Goal: Information Seeking & Learning: Find contact information

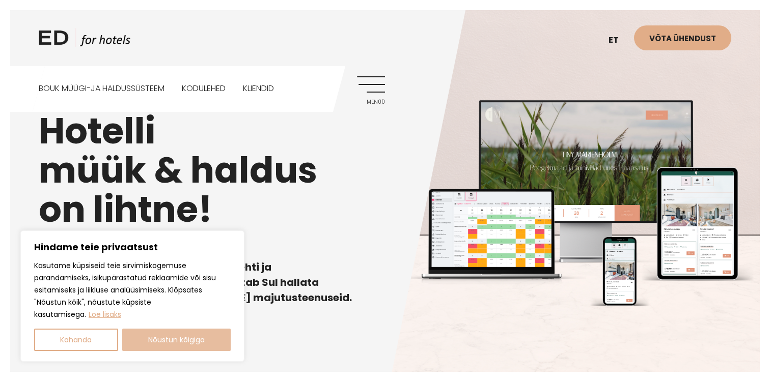
click at [171, 343] on button "Nõustun kõigiga" at bounding box center [176, 340] width 109 height 22
checkbox input "true"
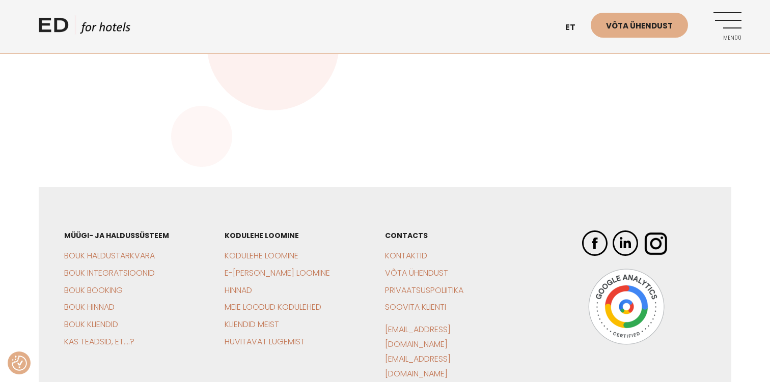
scroll to position [2402, 0]
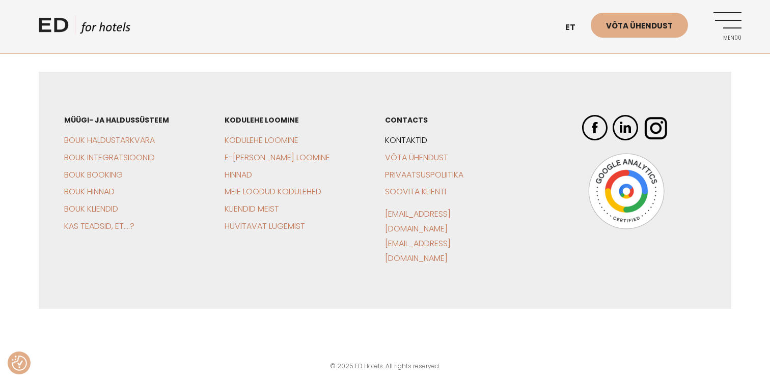
click at [393, 146] on link "Kontaktid" at bounding box center [406, 140] width 42 height 12
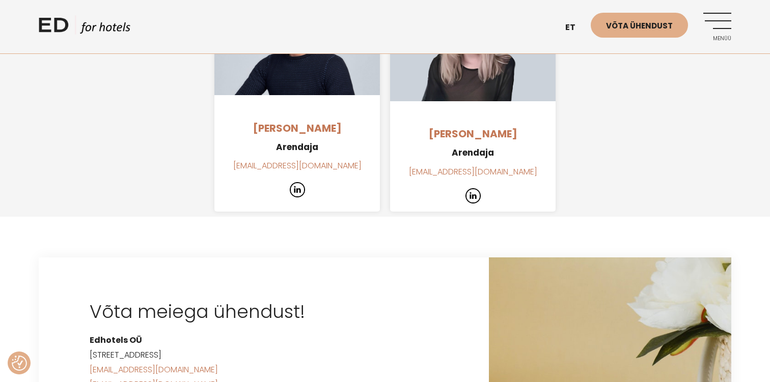
scroll to position [1394, 0]
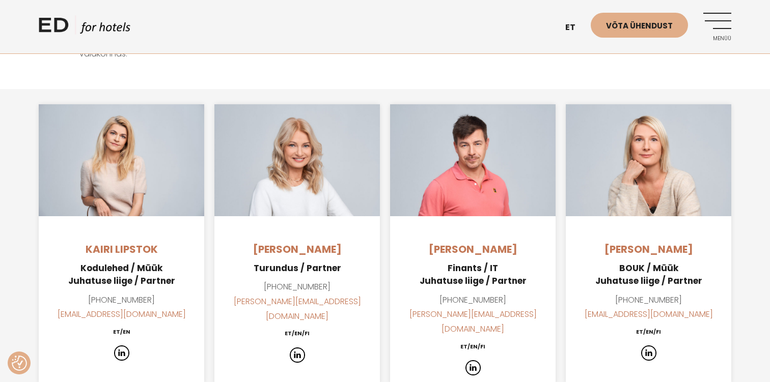
scroll to position [693, 0]
